Goal: Information Seeking & Learning: Learn about a topic

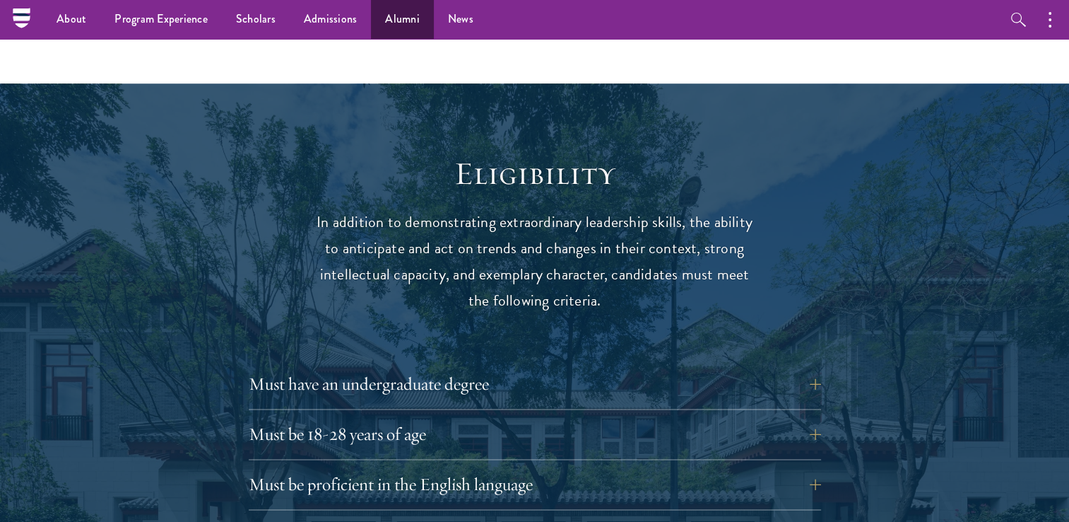
scroll to position [1705, 0]
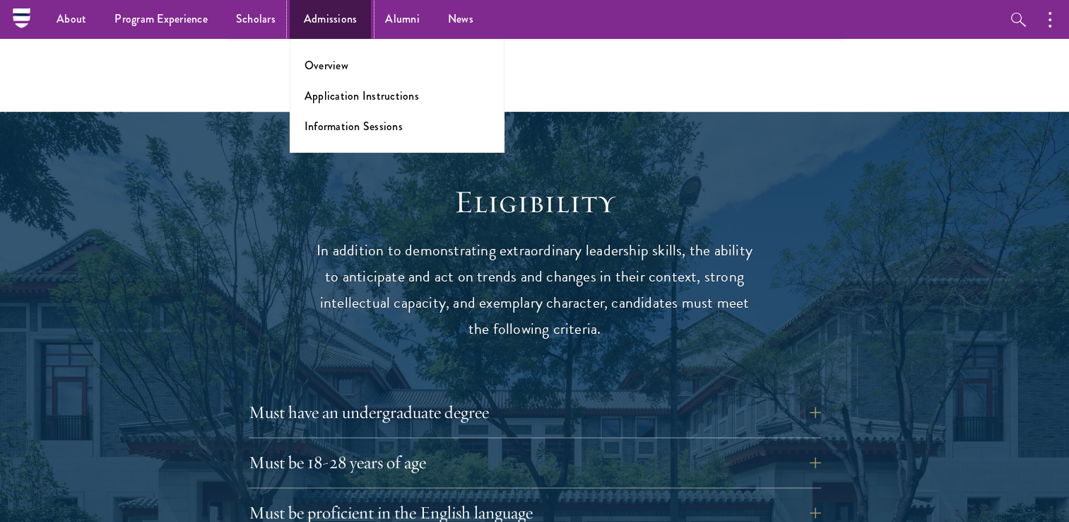
click at [336, 24] on link "Admissions" at bounding box center [331, 19] width 82 height 39
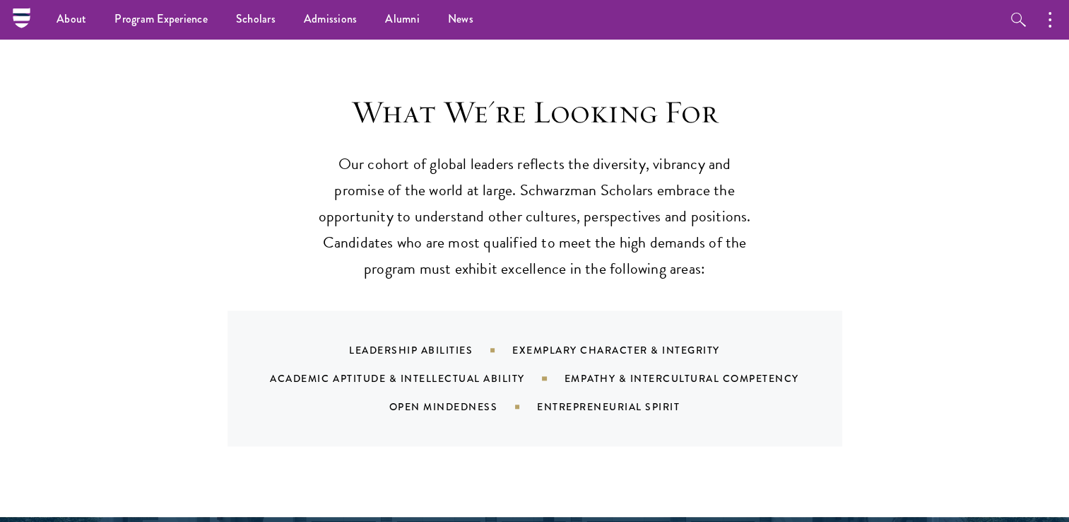
scroll to position [1294, 0]
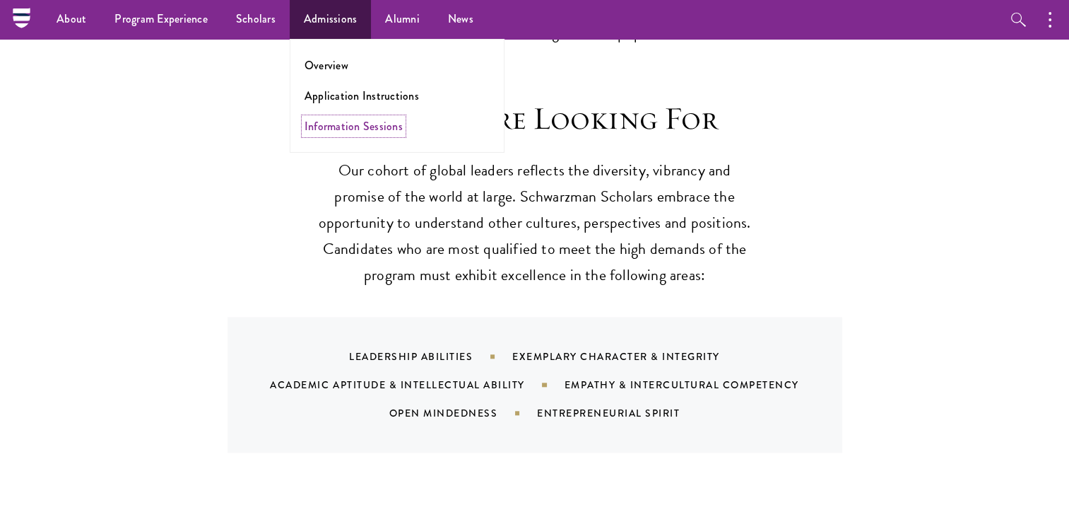
click at [353, 127] on link "Information Sessions" at bounding box center [354, 126] width 98 height 16
